Goal: Task Accomplishment & Management: Use online tool/utility

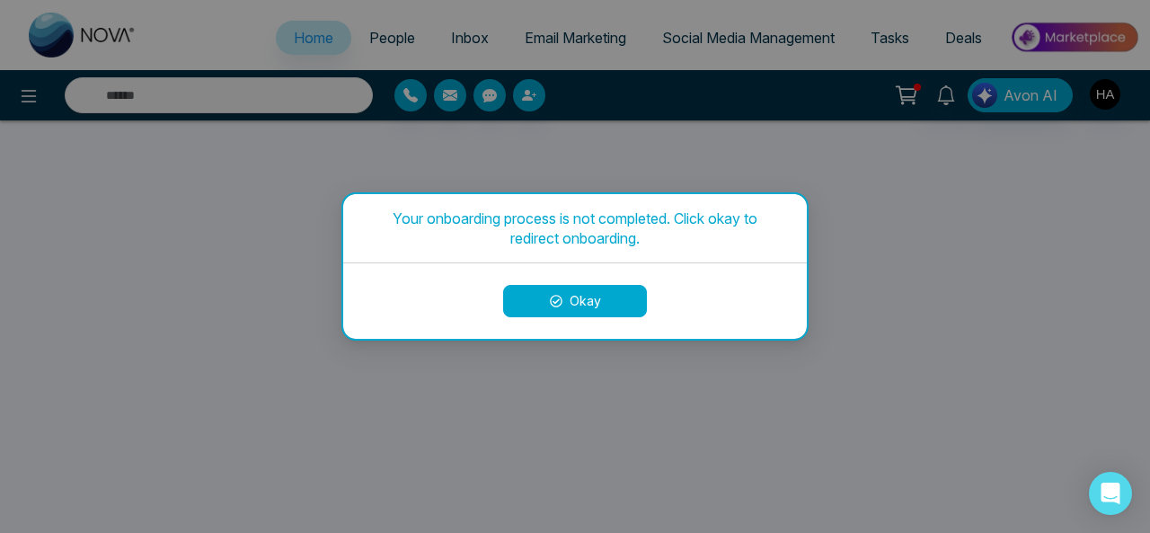
select select "*"
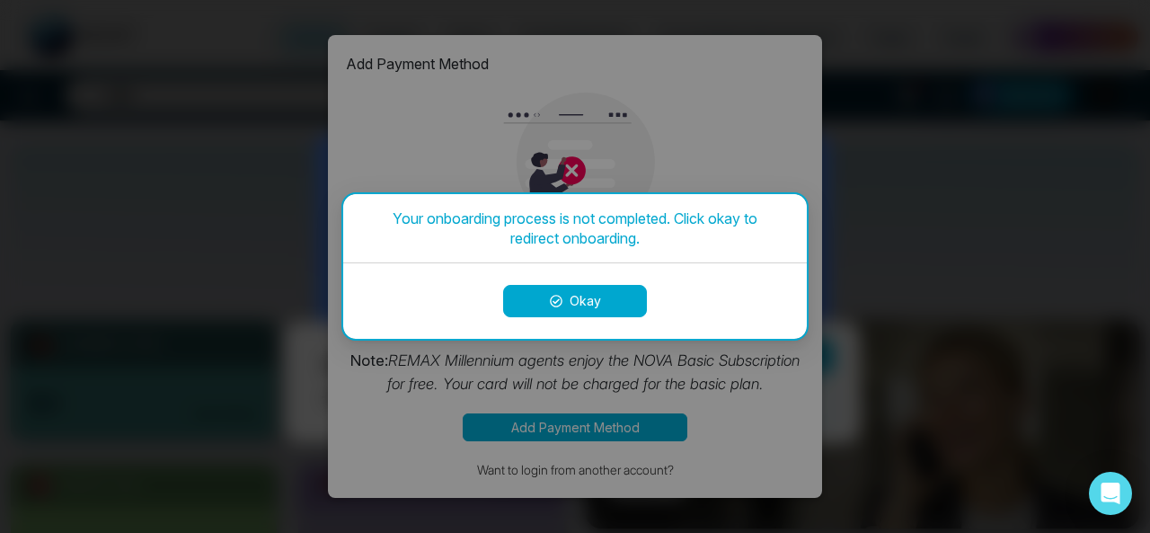
click at [579, 299] on button "Okay" at bounding box center [575, 301] width 144 height 32
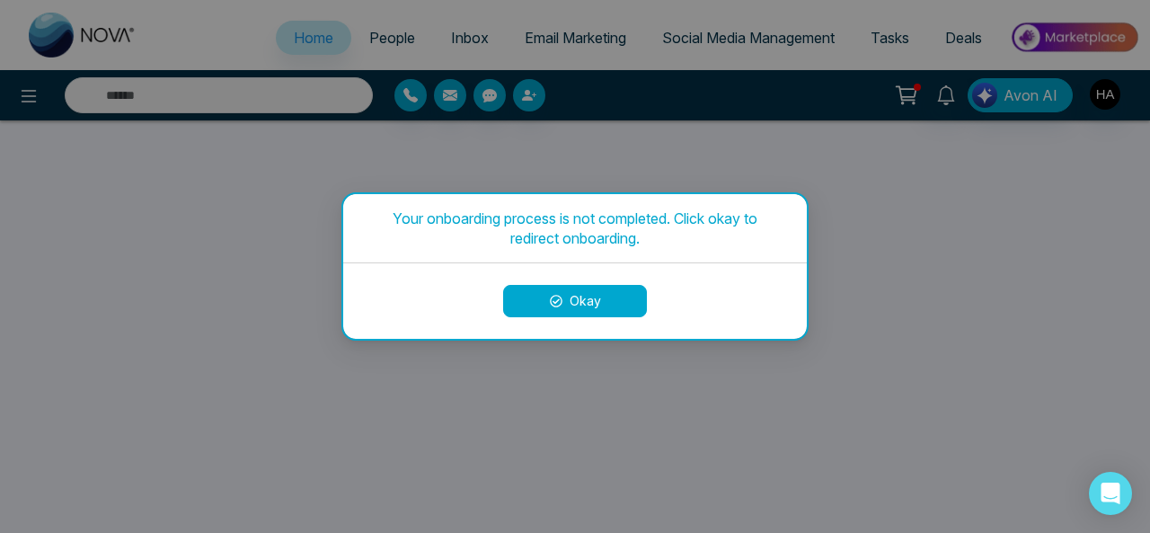
select select "*"
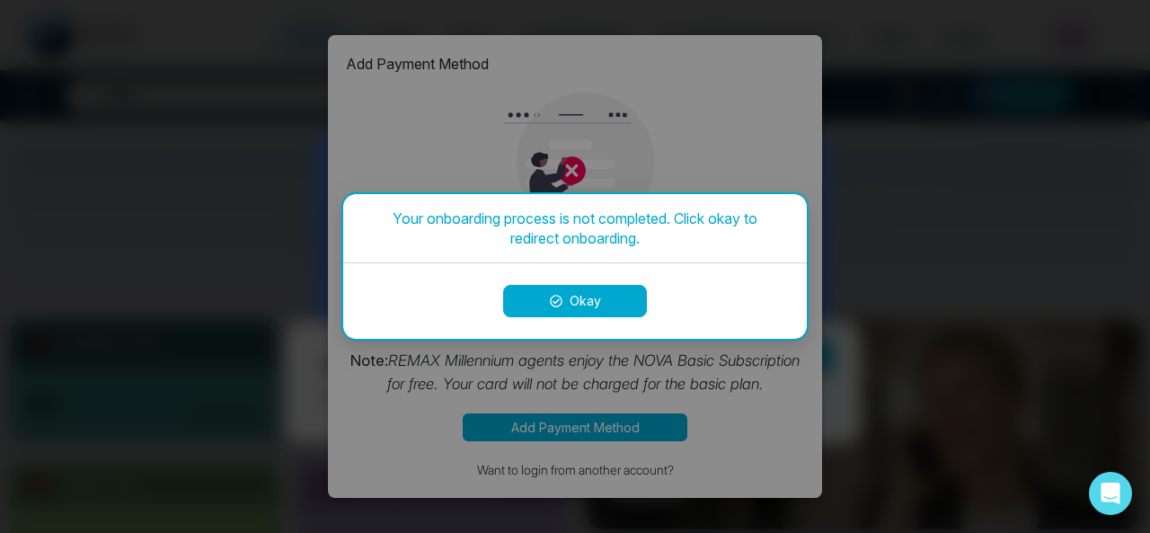
click at [555, 297] on icon at bounding box center [556, 301] width 13 height 13
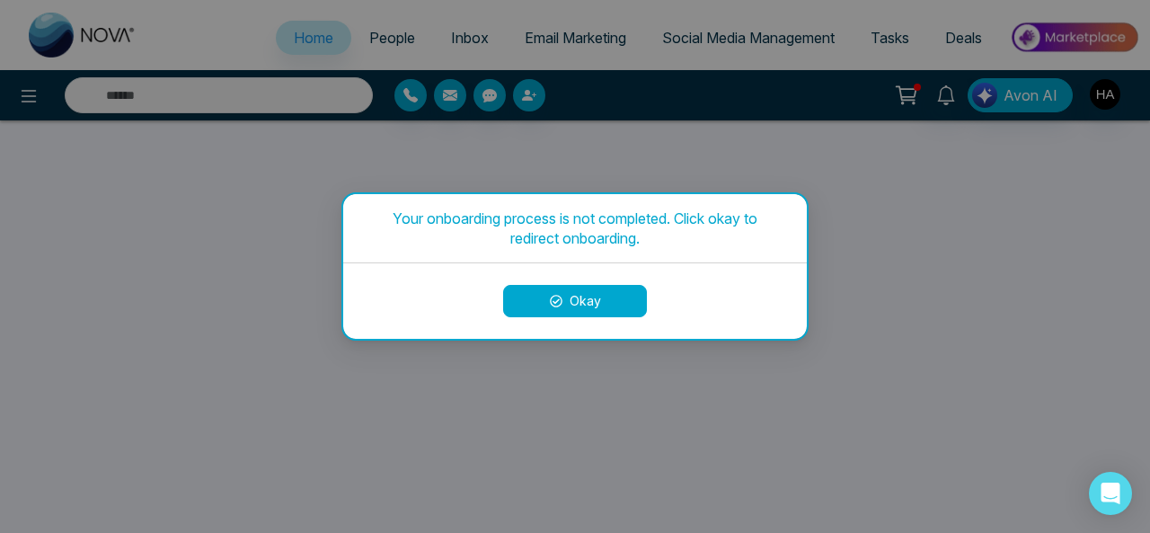
select select "*"
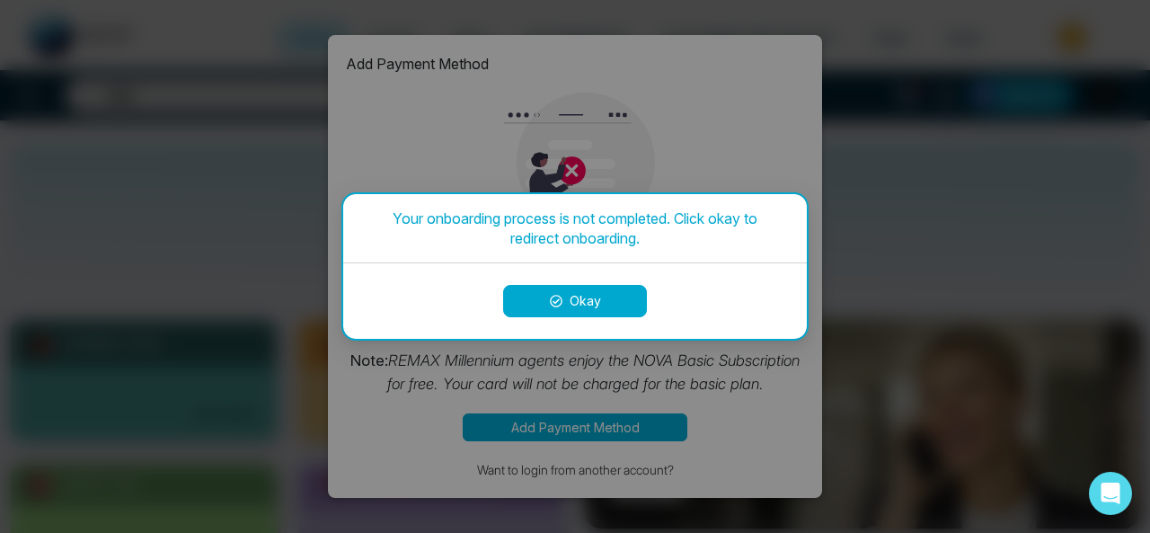
click at [570, 304] on button "Okay" at bounding box center [575, 301] width 144 height 32
